Goal: Task Accomplishment & Management: Manage account settings

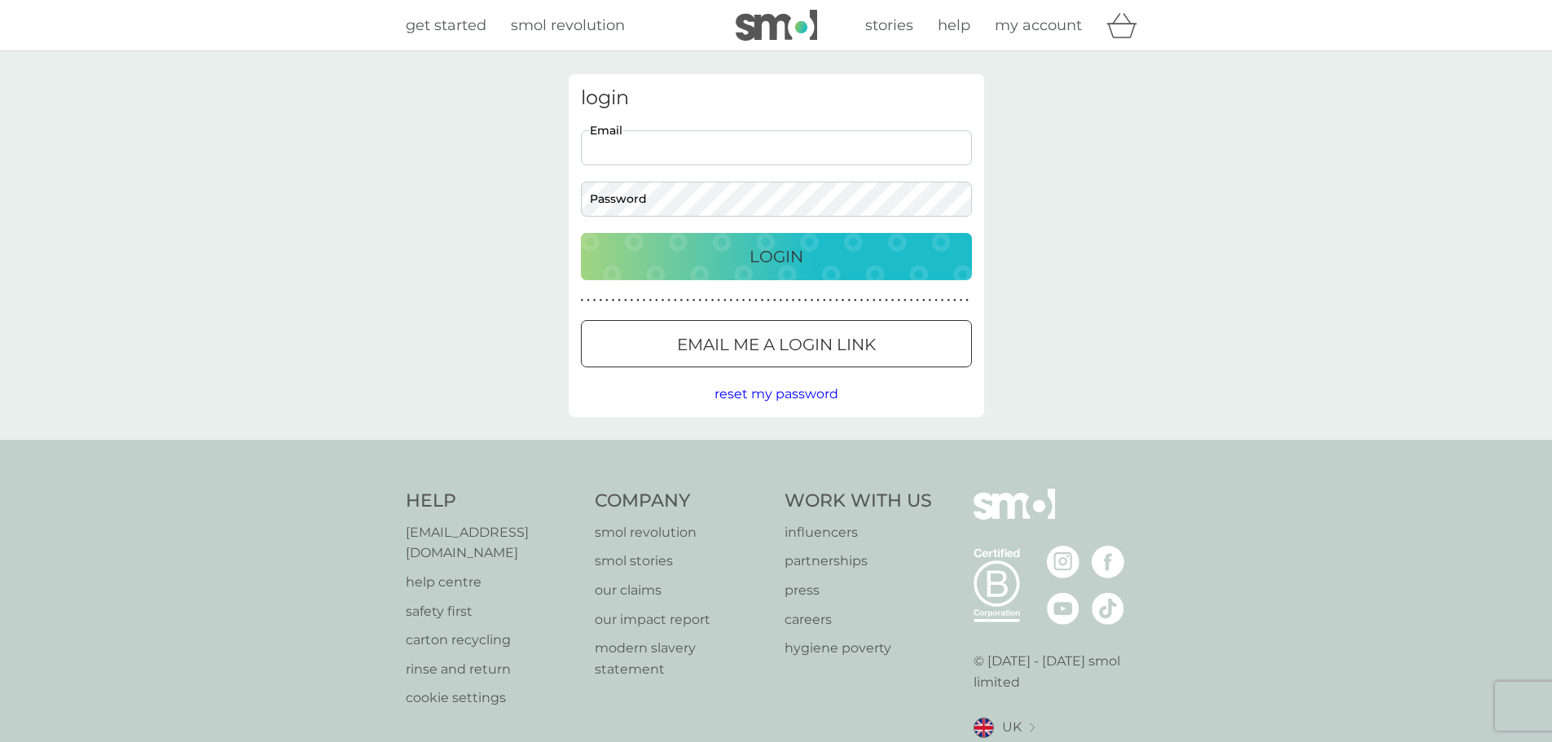
click at [727, 153] on input "Email" at bounding box center [776, 147] width 391 height 35
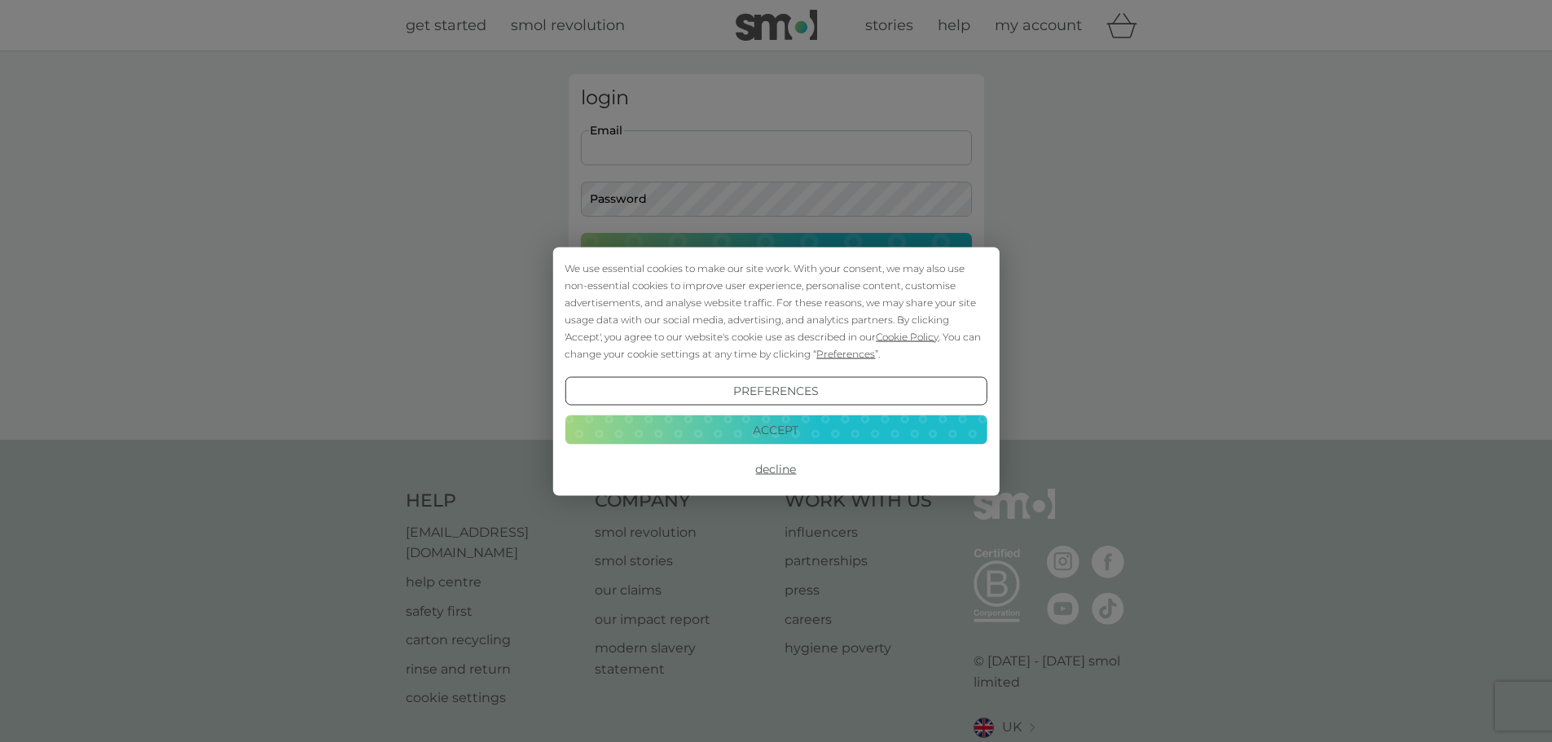
type input "[EMAIL_ADDRESS][DOMAIN_NAME]"
click at [766, 465] on button "Decline" at bounding box center [776, 469] width 422 height 29
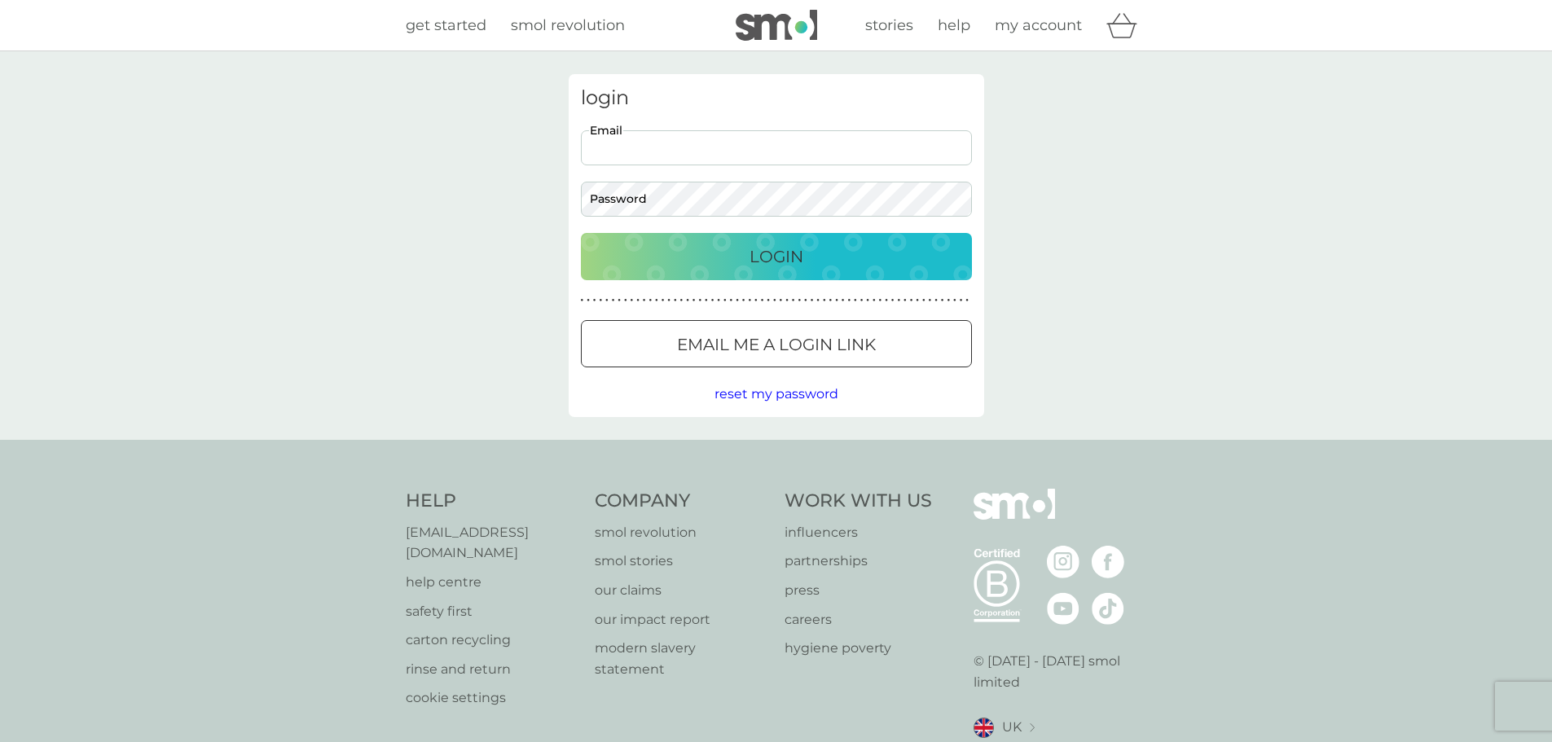
click at [652, 153] on input "Email" at bounding box center [776, 147] width 391 height 35
type input "[EMAIL_ADDRESS][DOMAIN_NAME]"
click at [581, 233] on button "Login" at bounding box center [776, 256] width 391 height 47
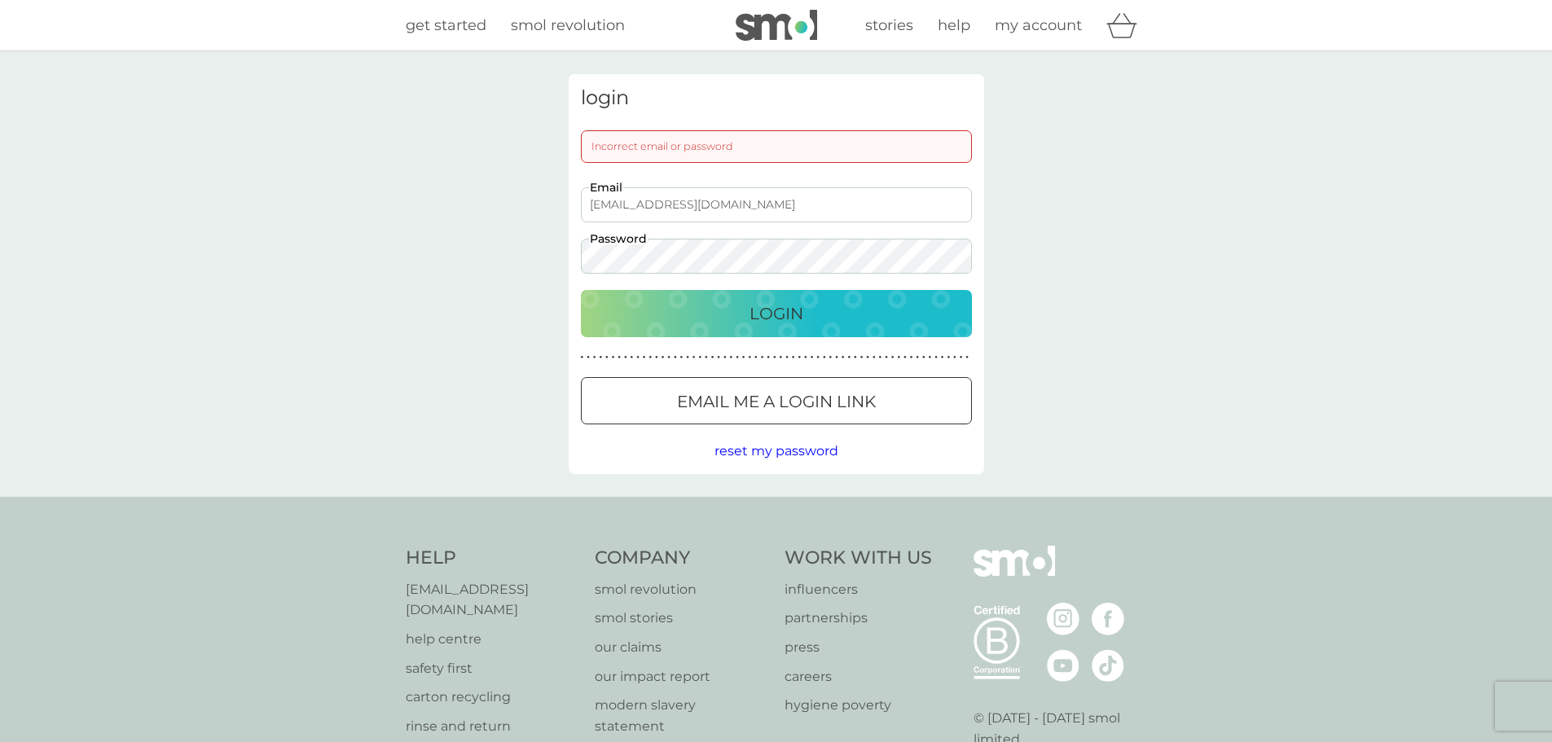
click at [581, 290] on button "Login" at bounding box center [776, 313] width 391 height 47
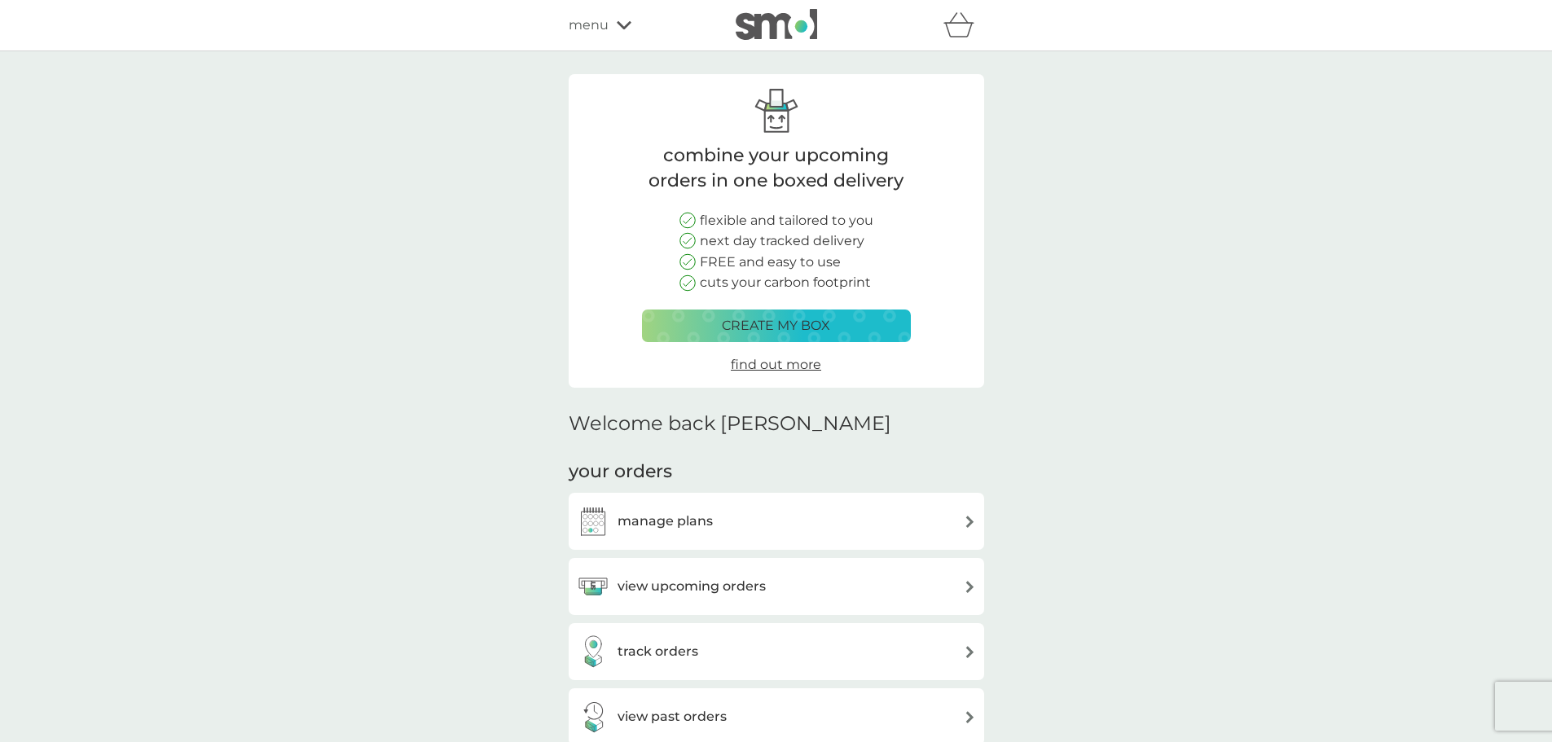
click at [644, 523] on h3 "manage plans" at bounding box center [665, 521] width 95 height 21
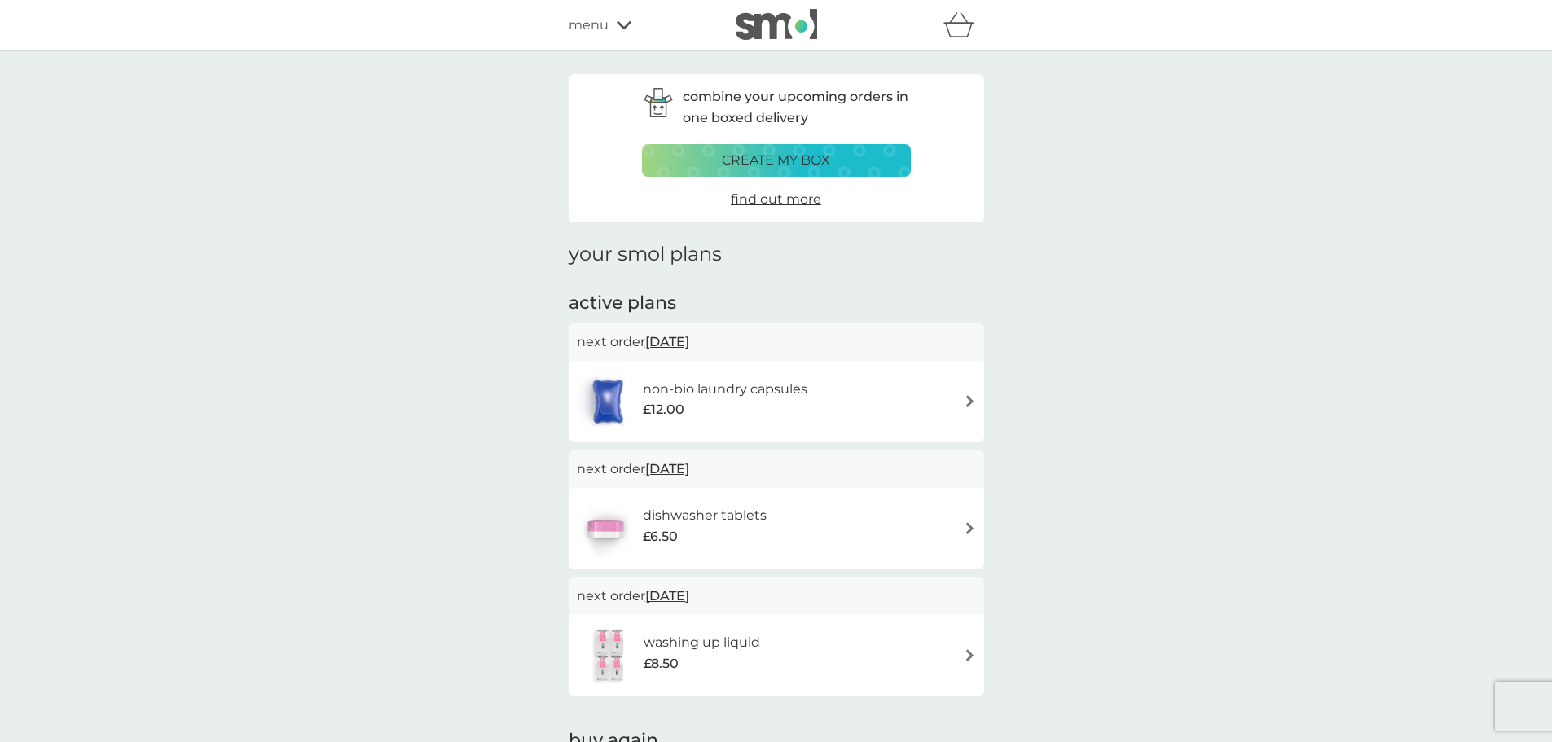
click at [976, 393] on div "non-bio laundry capsules £12.00" at bounding box center [776, 401] width 415 height 81
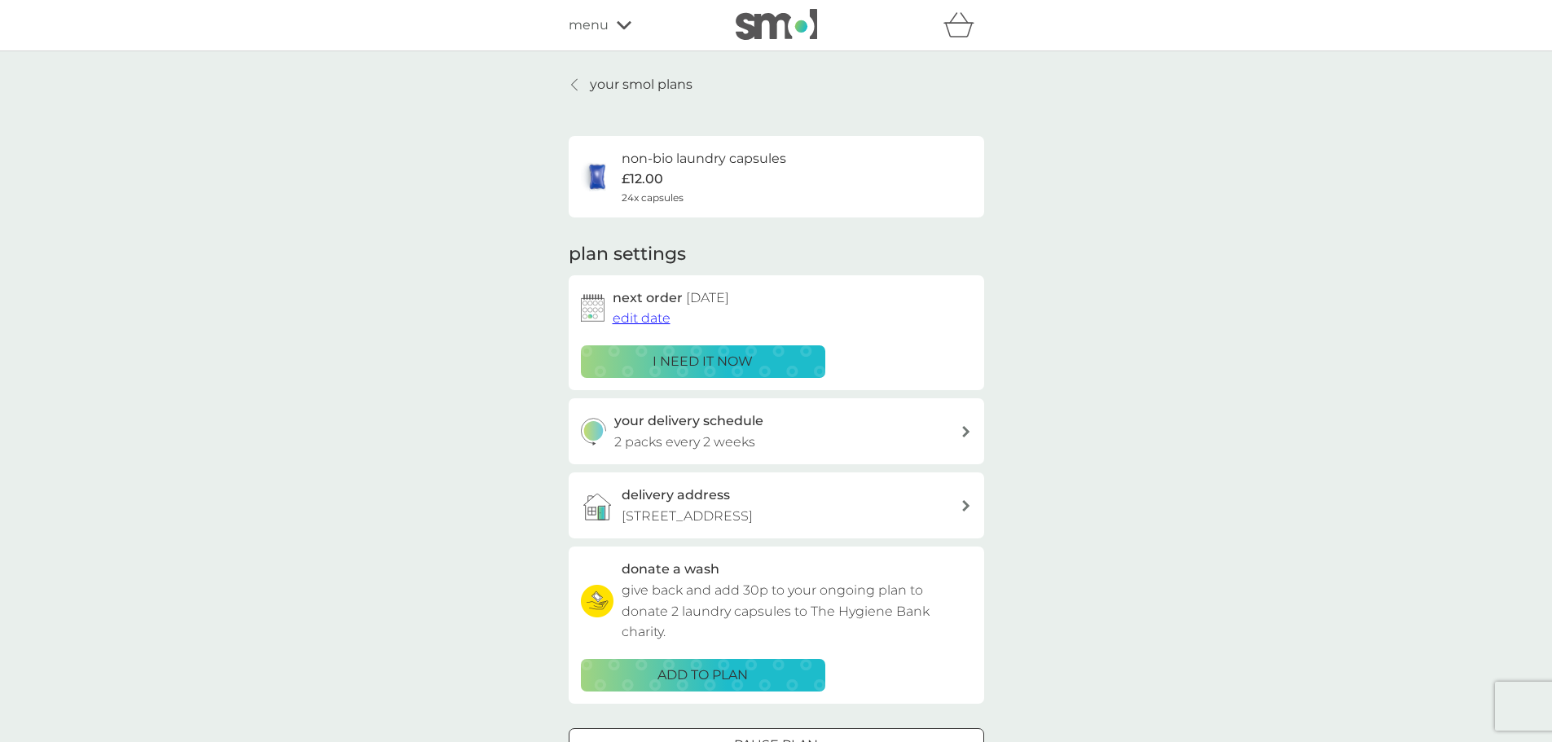
click at [737, 418] on h3 "your delivery schedule" at bounding box center [688, 421] width 149 height 21
select select "14"
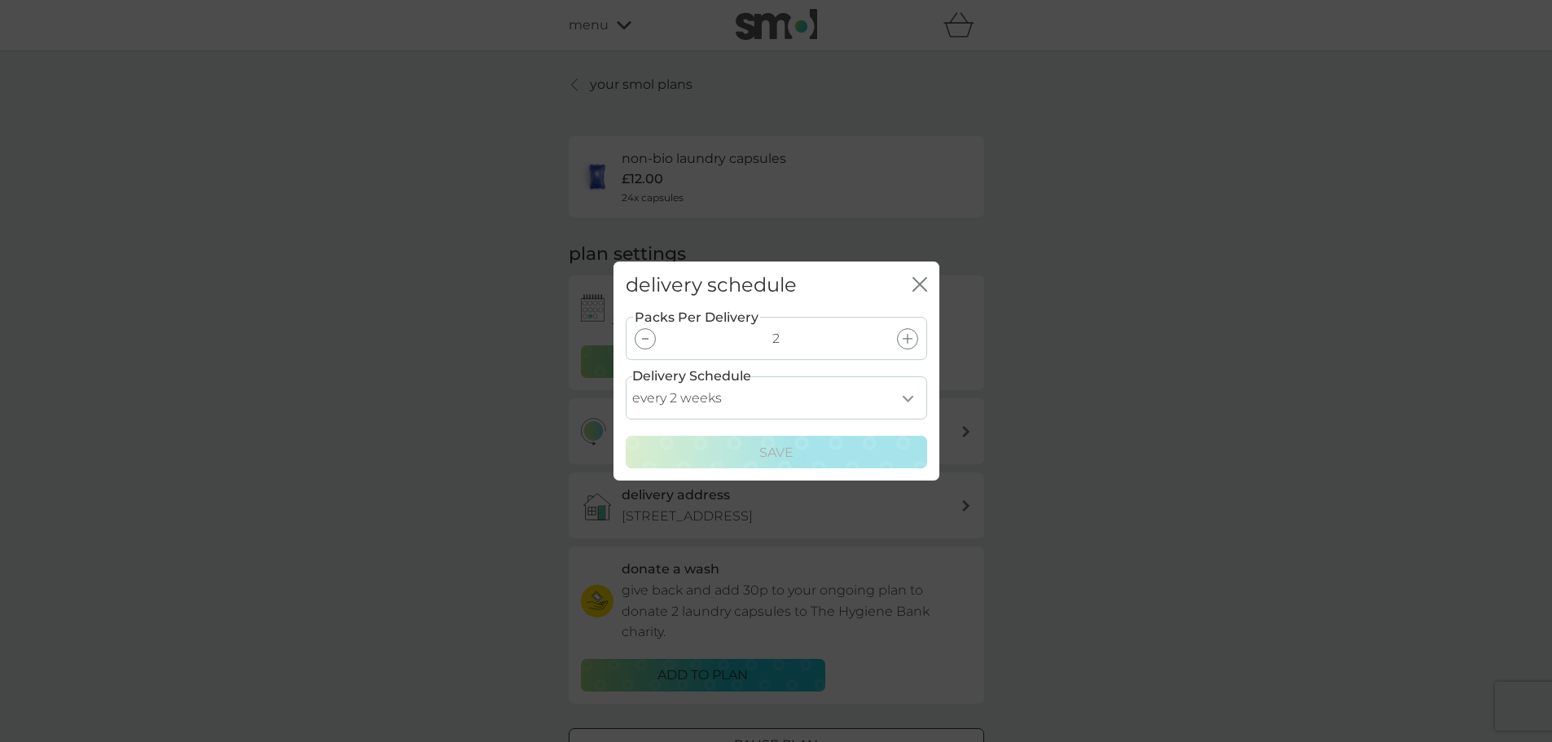
click at [915, 338] on div at bounding box center [907, 338] width 21 height 21
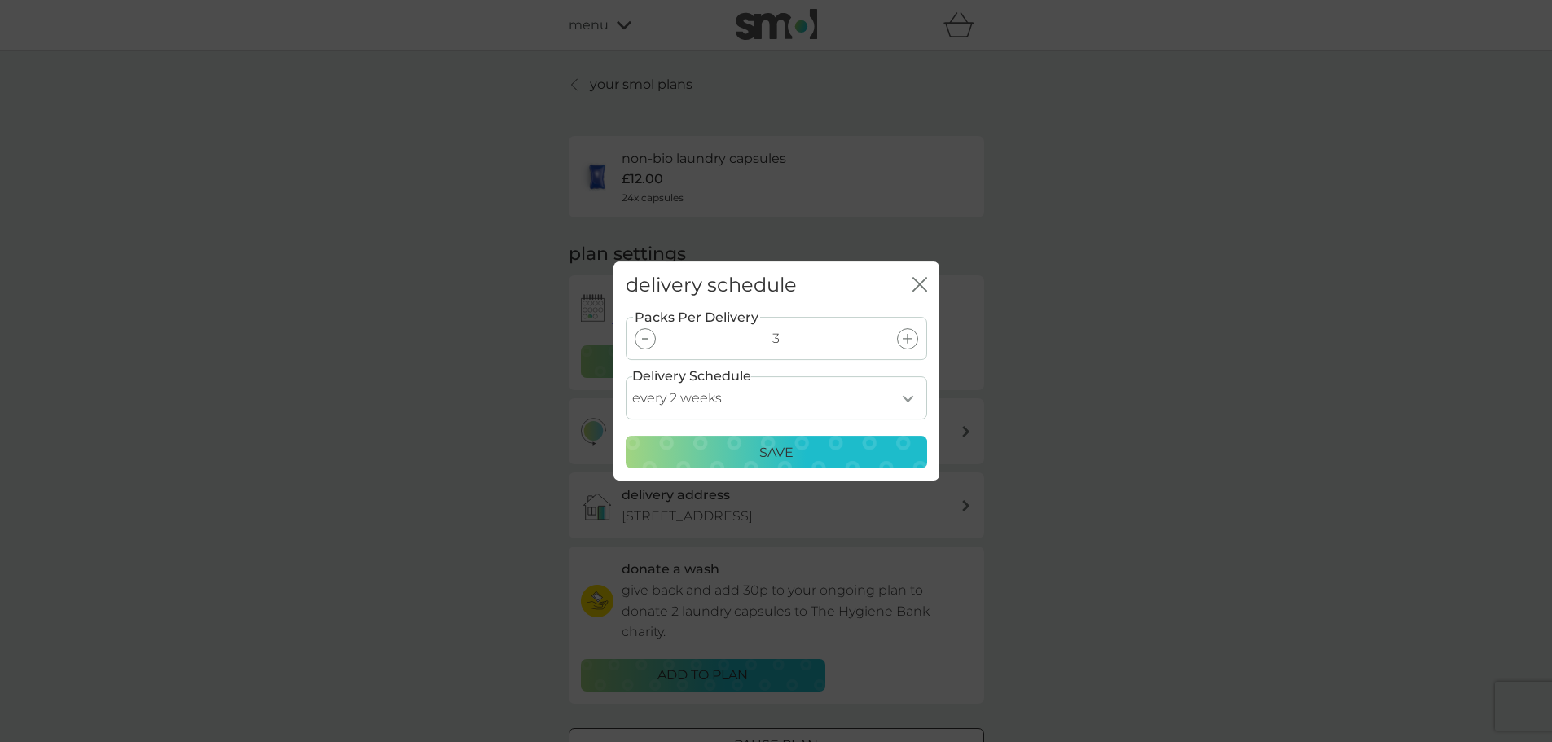
click at [881, 454] on div "Save" at bounding box center [776, 452] width 280 height 21
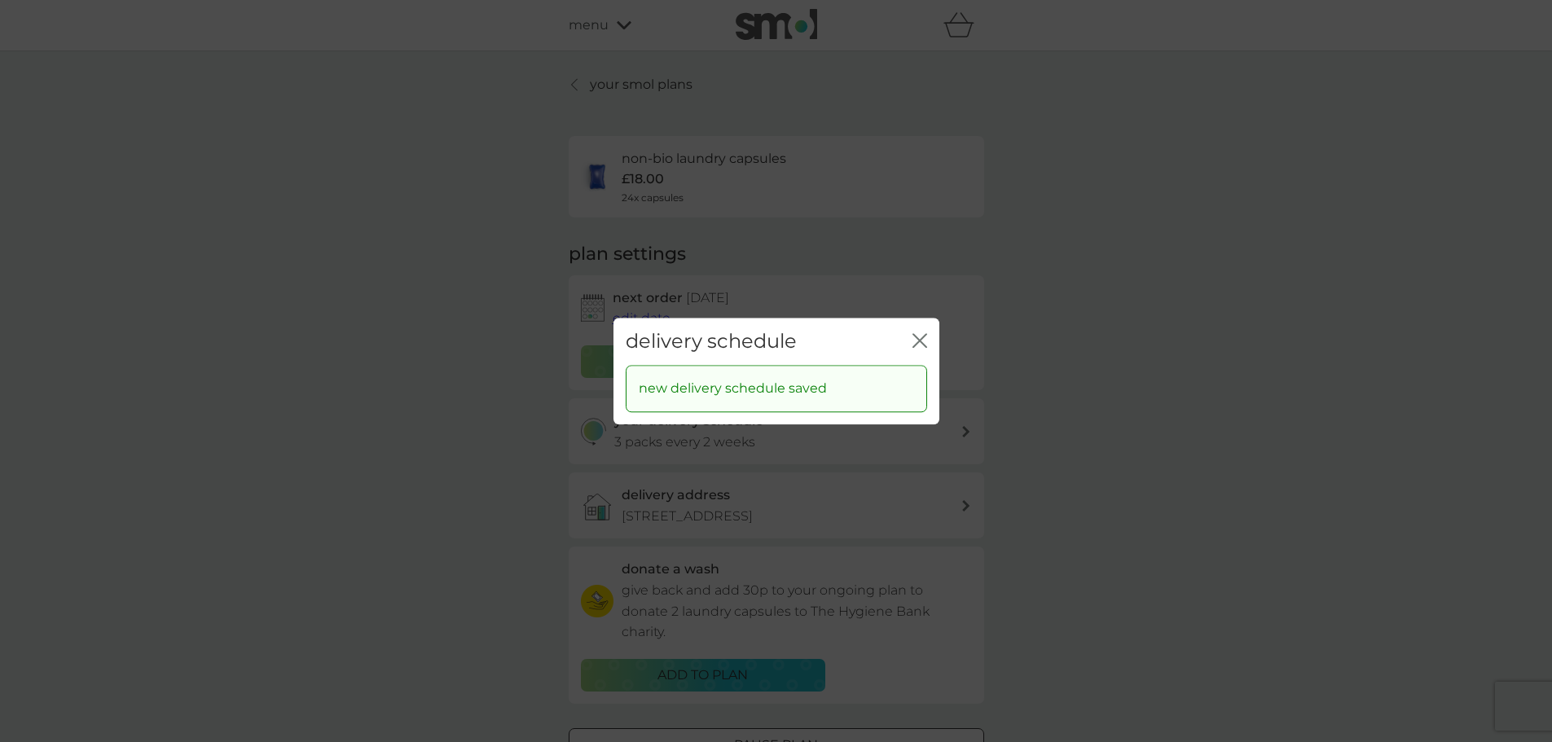
click at [924, 340] on icon "close" at bounding box center [919, 340] width 15 height 15
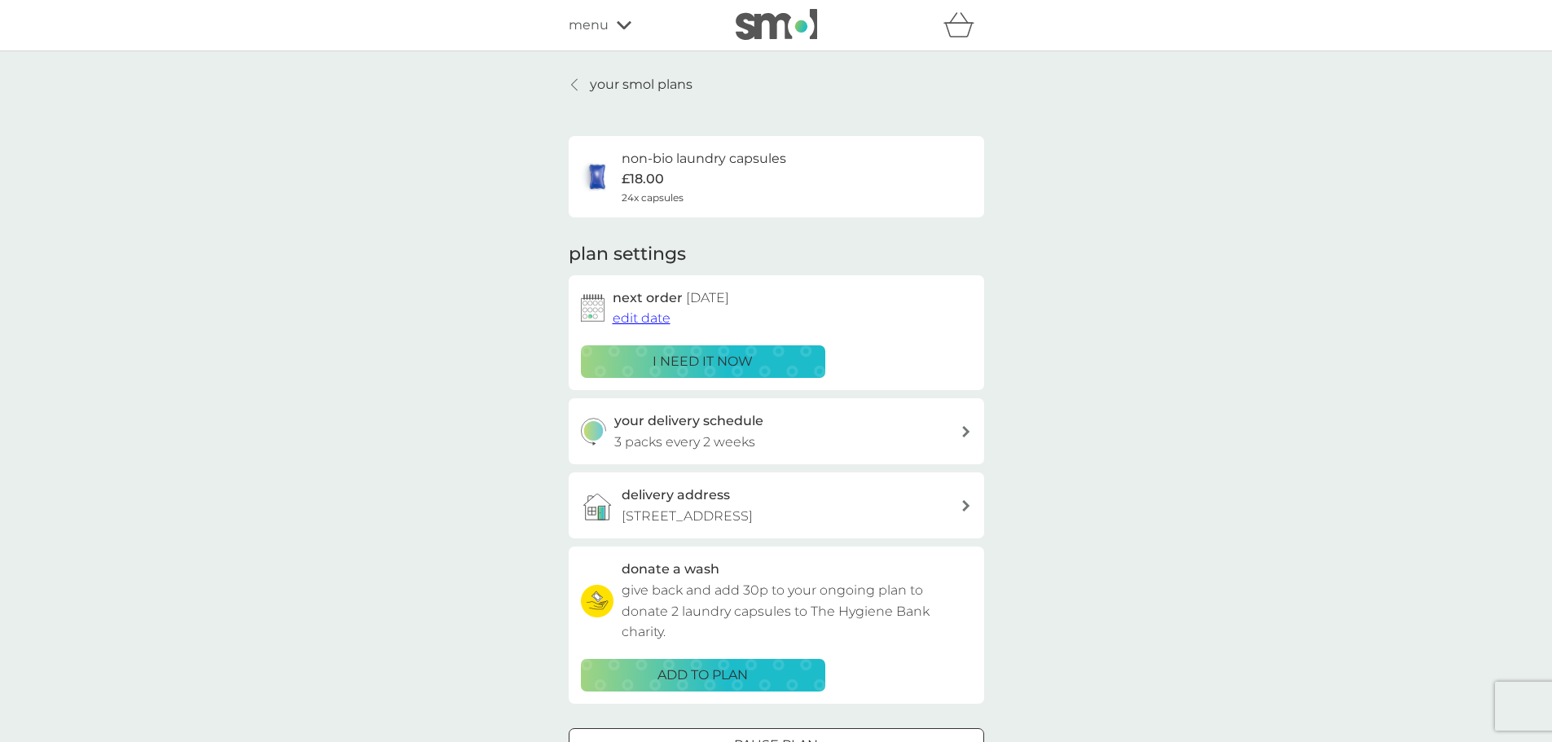
click at [657, 318] on span "edit date" at bounding box center [642, 317] width 58 height 15
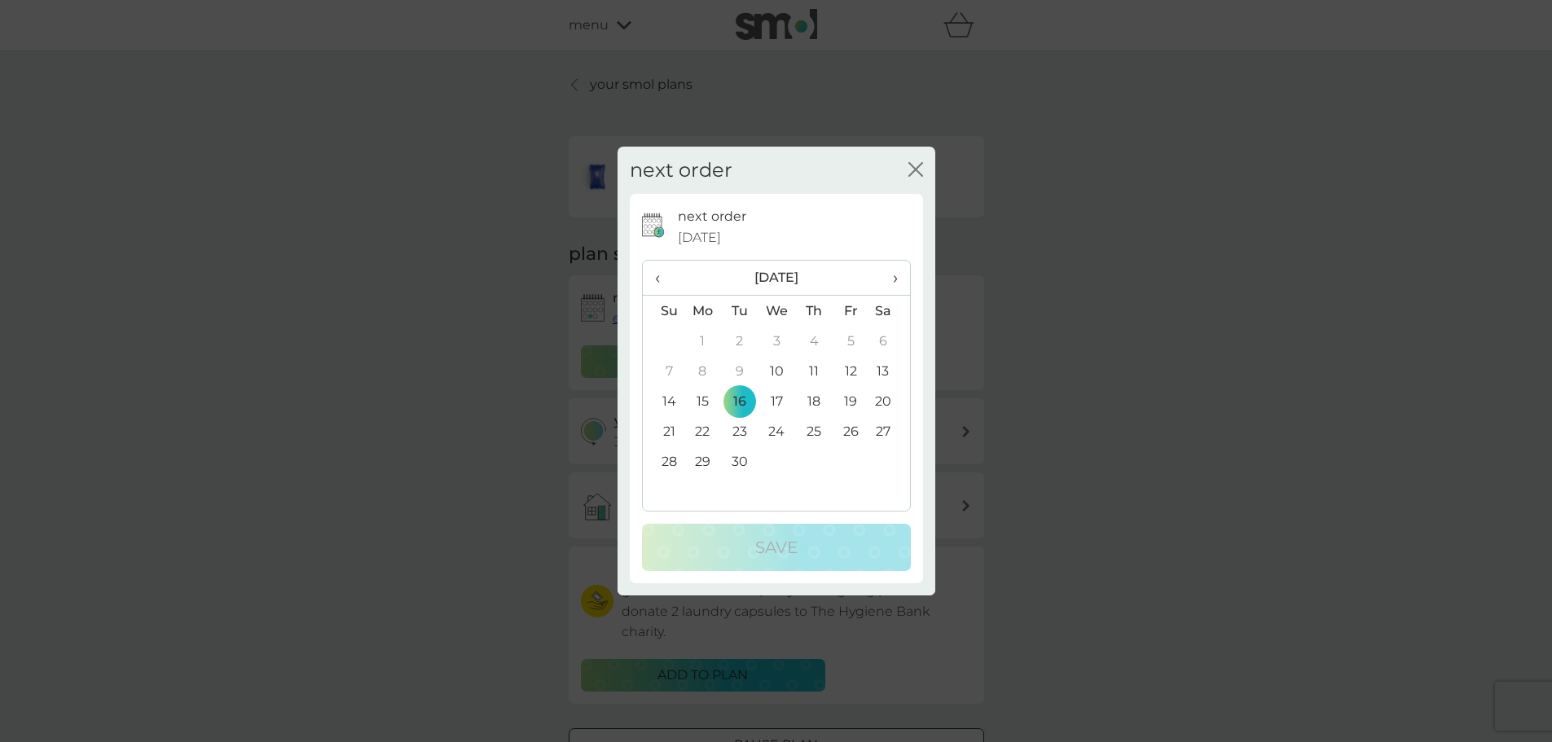
click at [780, 369] on td "10" at bounding box center [776, 371] width 37 height 30
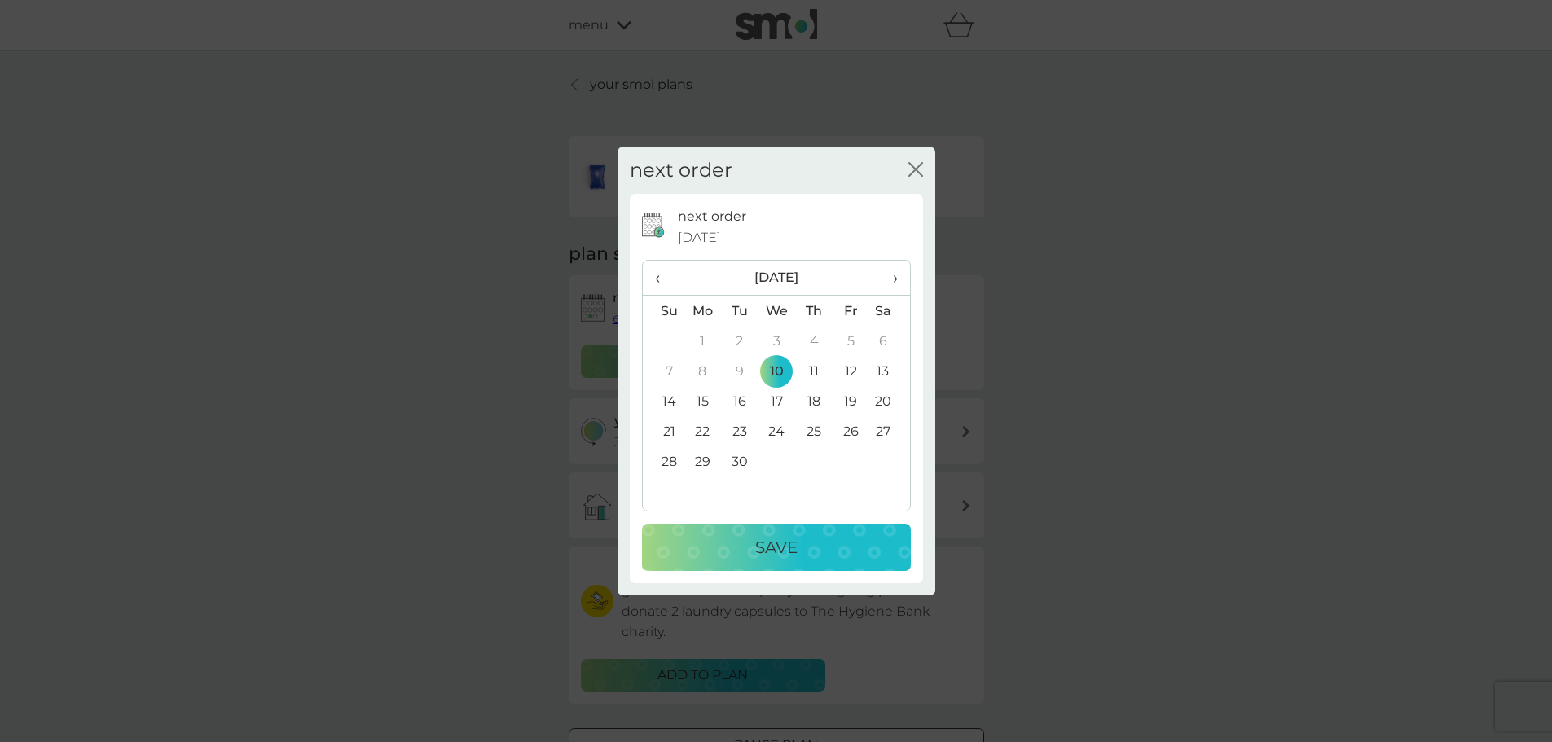
click at [796, 548] on p "Save" at bounding box center [776, 547] width 42 height 26
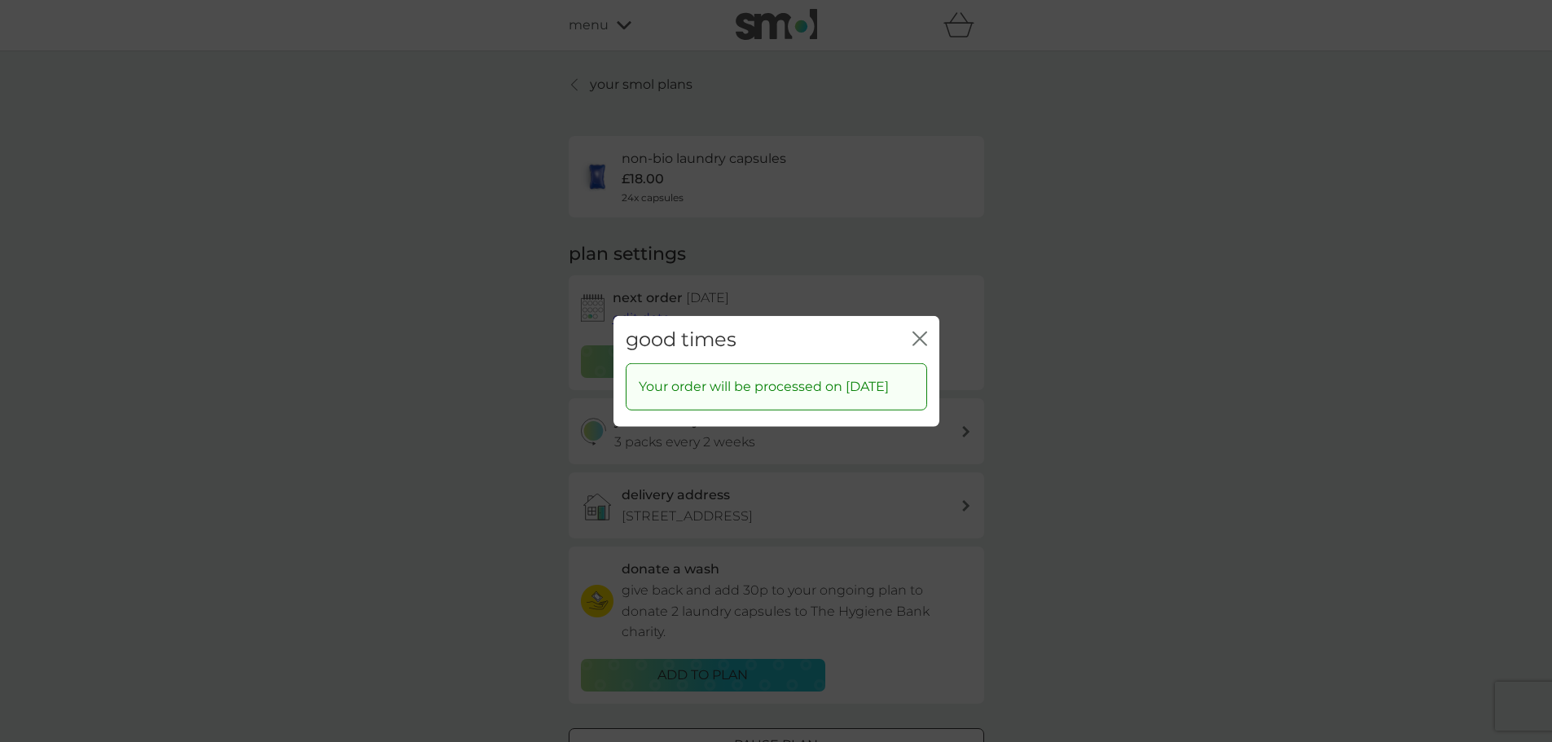
click at [923, 332] on icon "close" at bounding box center [923, 338] width 7 height 13
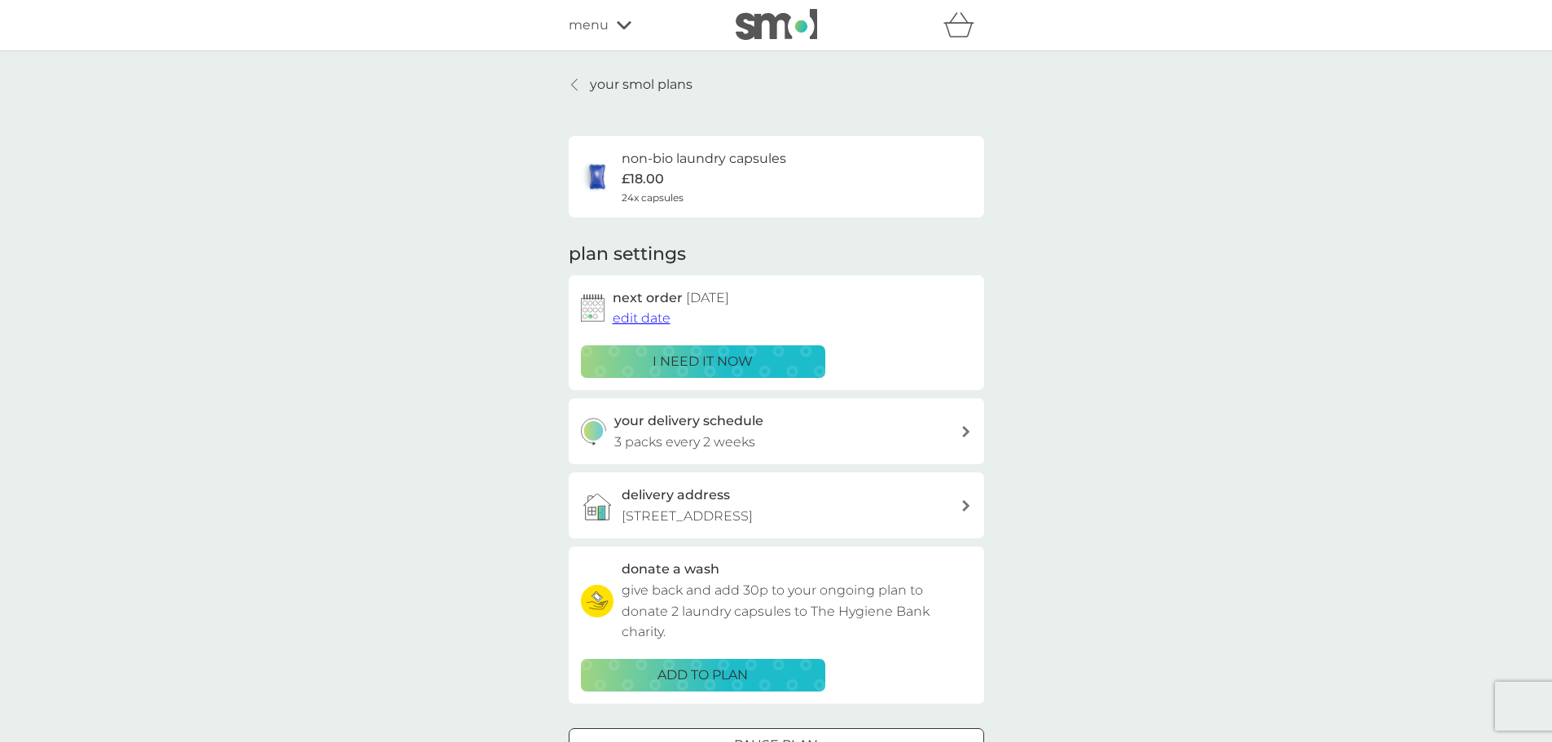
click at [649, 80] on p "your smol plans" at bounding box center [641, 84] width 103 height 21
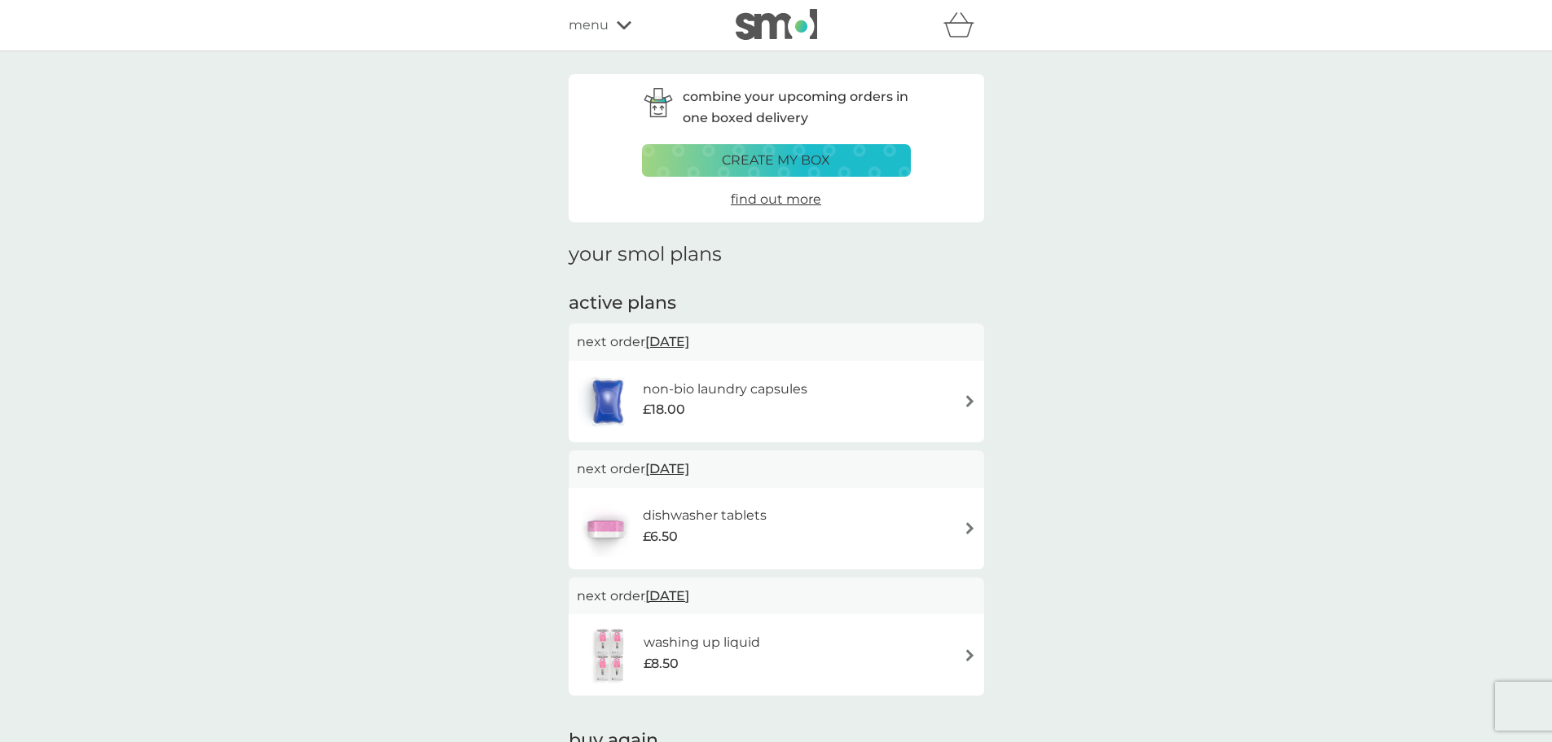
click at [965, 525] on img at bounding box center [970, 528] width 12 height 12
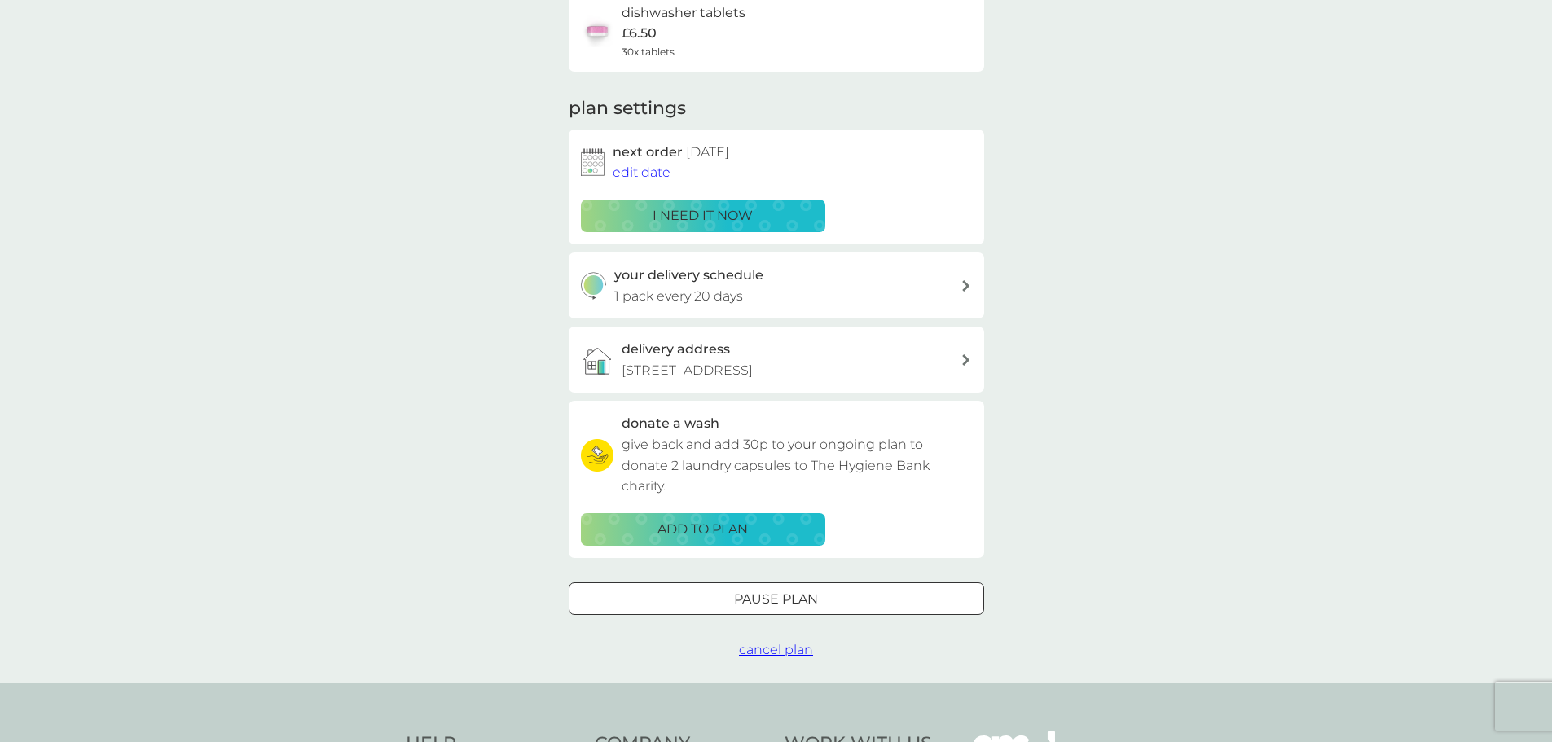
scroll to position [244, 0]
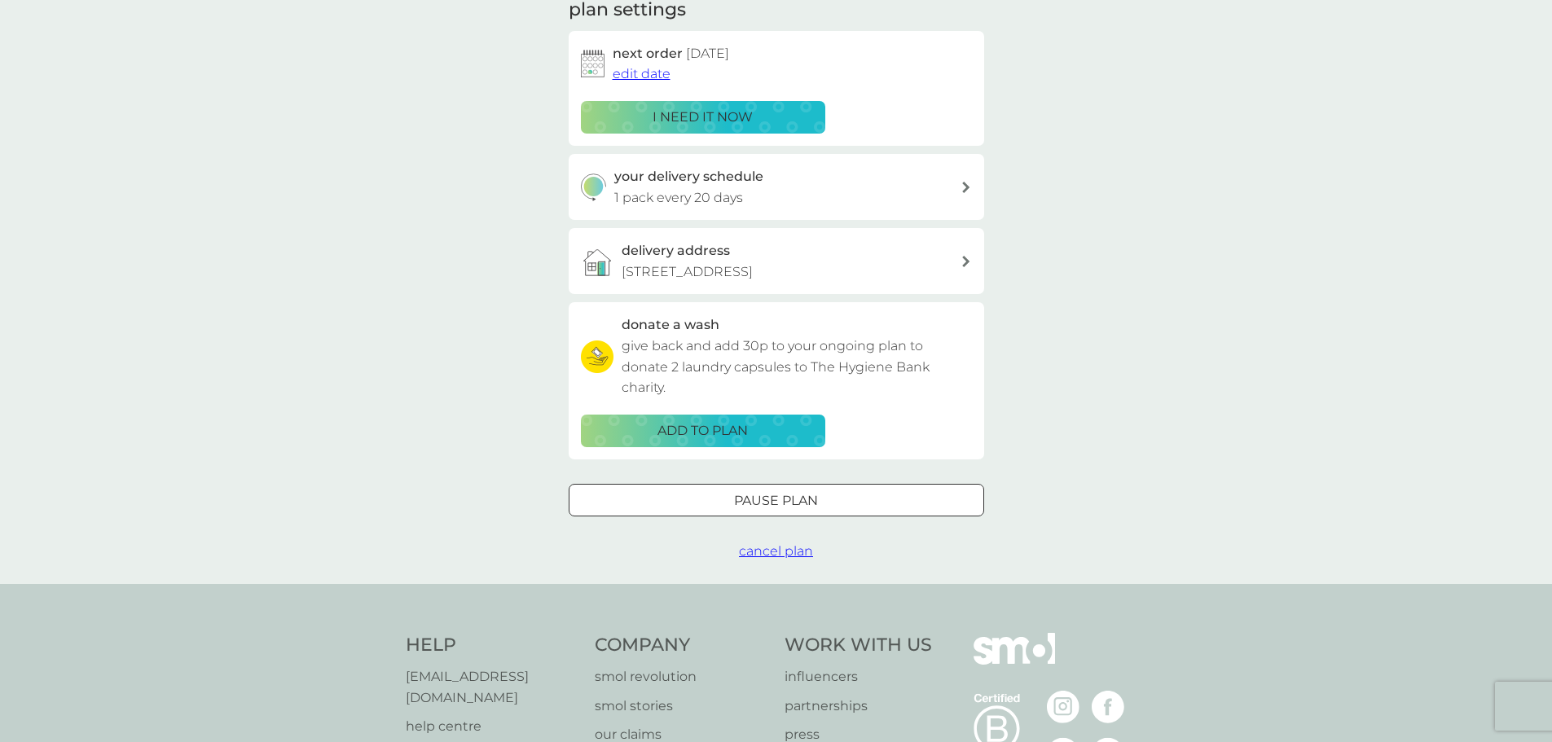
click at [777, 499] on div at bounding box center [776, 499] width 2 height 2
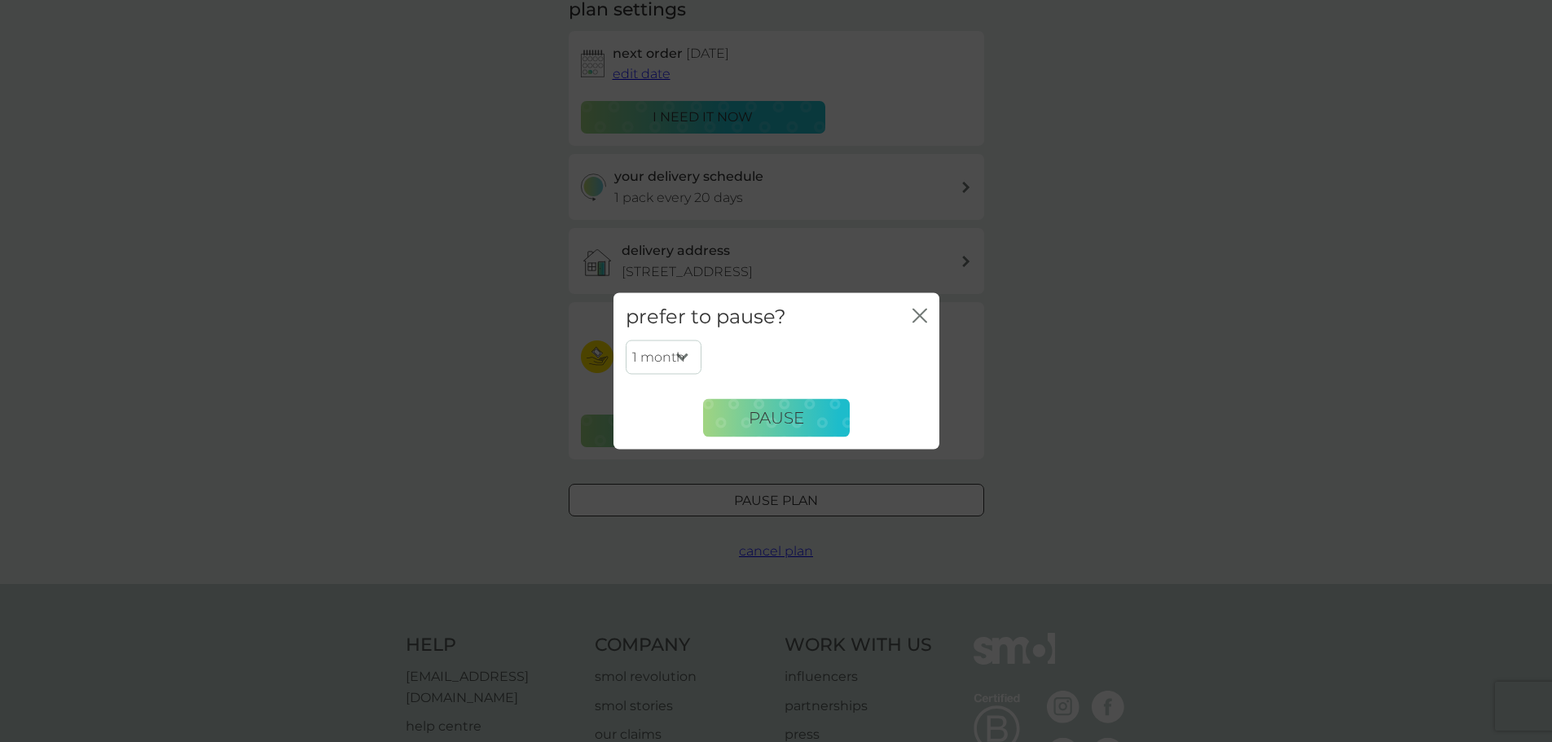
click at [687, 350] on select "1 month 2 months 3 months 4 months 5 months 6 months" at bounding box center [664, 358] width 76 height 34
click at [626, 341] on select "1 month 2 months 3 months 4 months 5 months 6 months" at bounding box center [664, 358] width 76 height 34
click at [917, 313] on icon "close" at bounding box center [916, 315] width 7 height 13
